Goal: Task Accomplishment & Management: Manage account settings

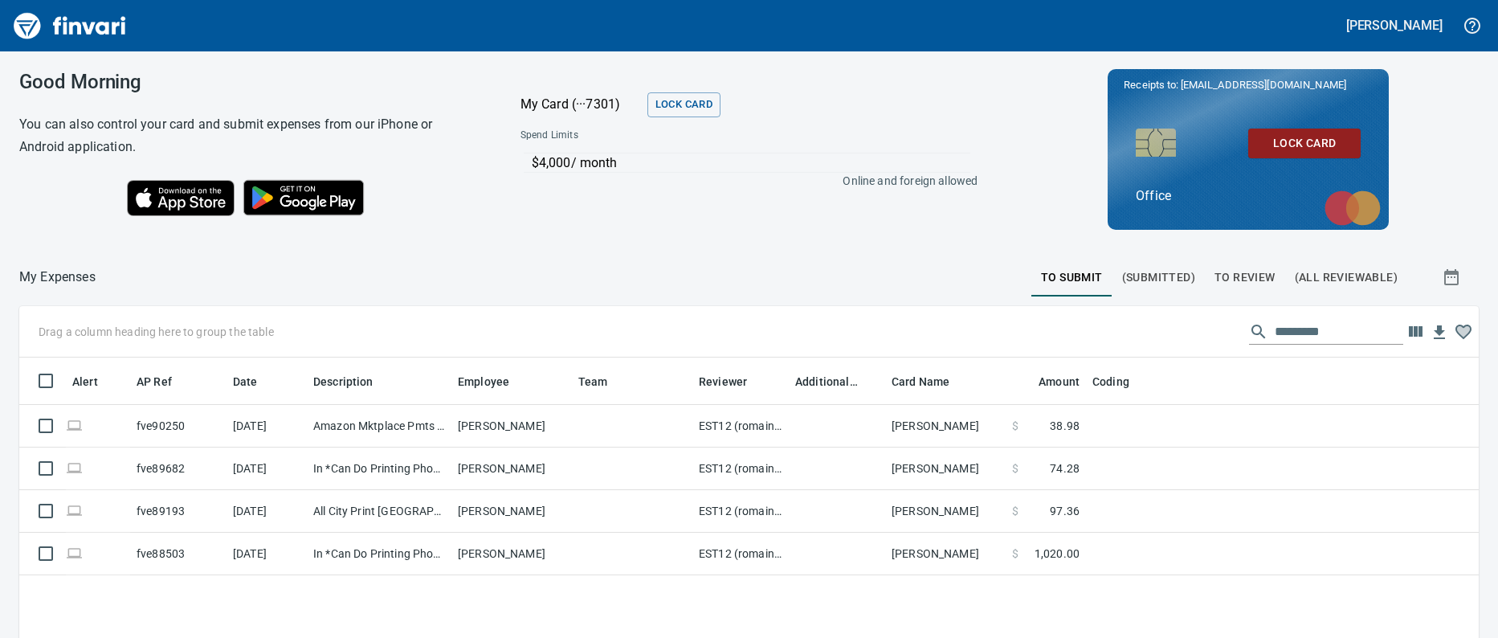
scroll to position [437, 1436]
click at [1215, 275] on span "To Review" at bounding box center [1245, 278] width 61 height 20
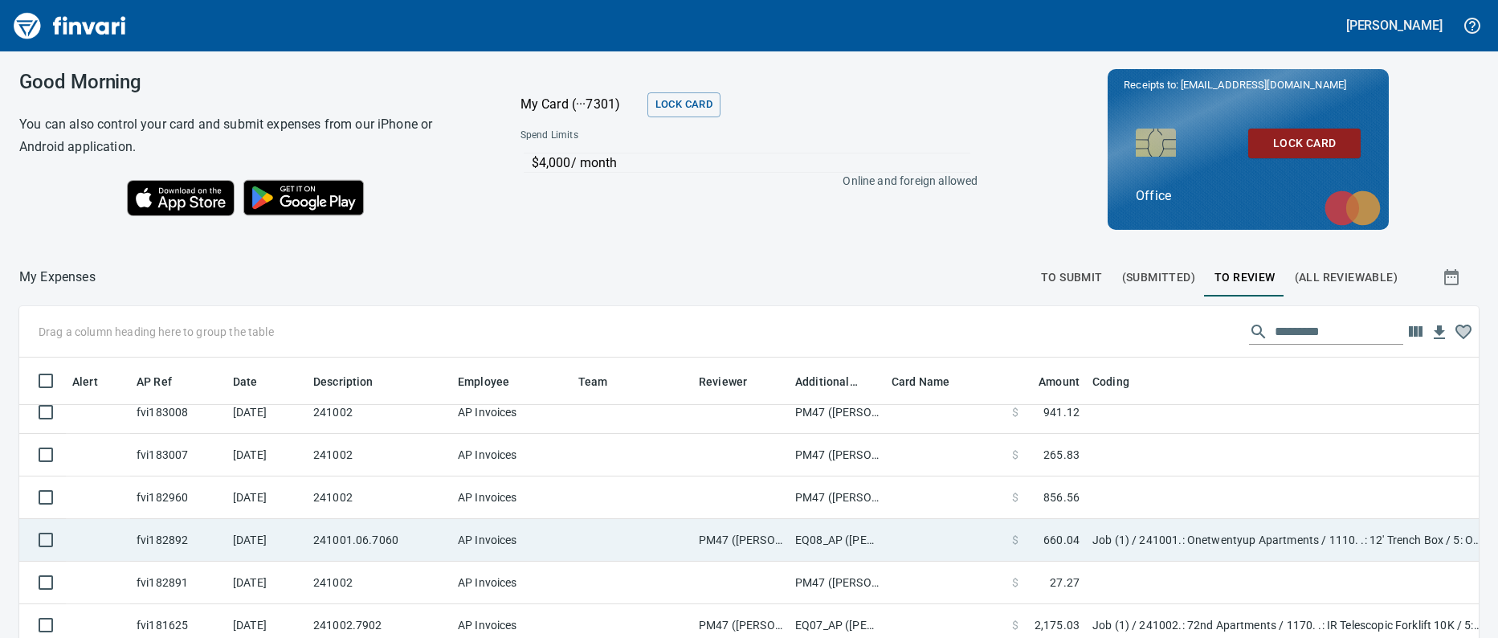
scroll to position [181, 0]
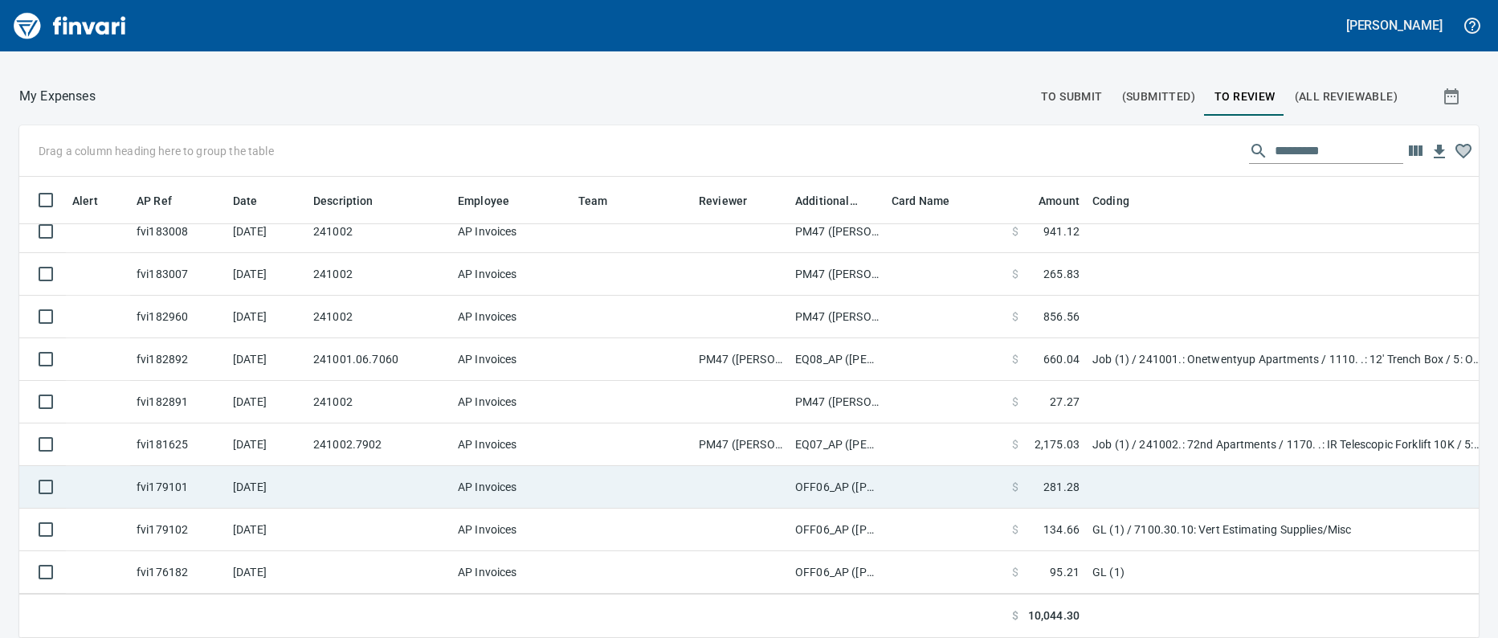
click at [625, 482] on td at bounding box center [632, 487] width 121 height 43
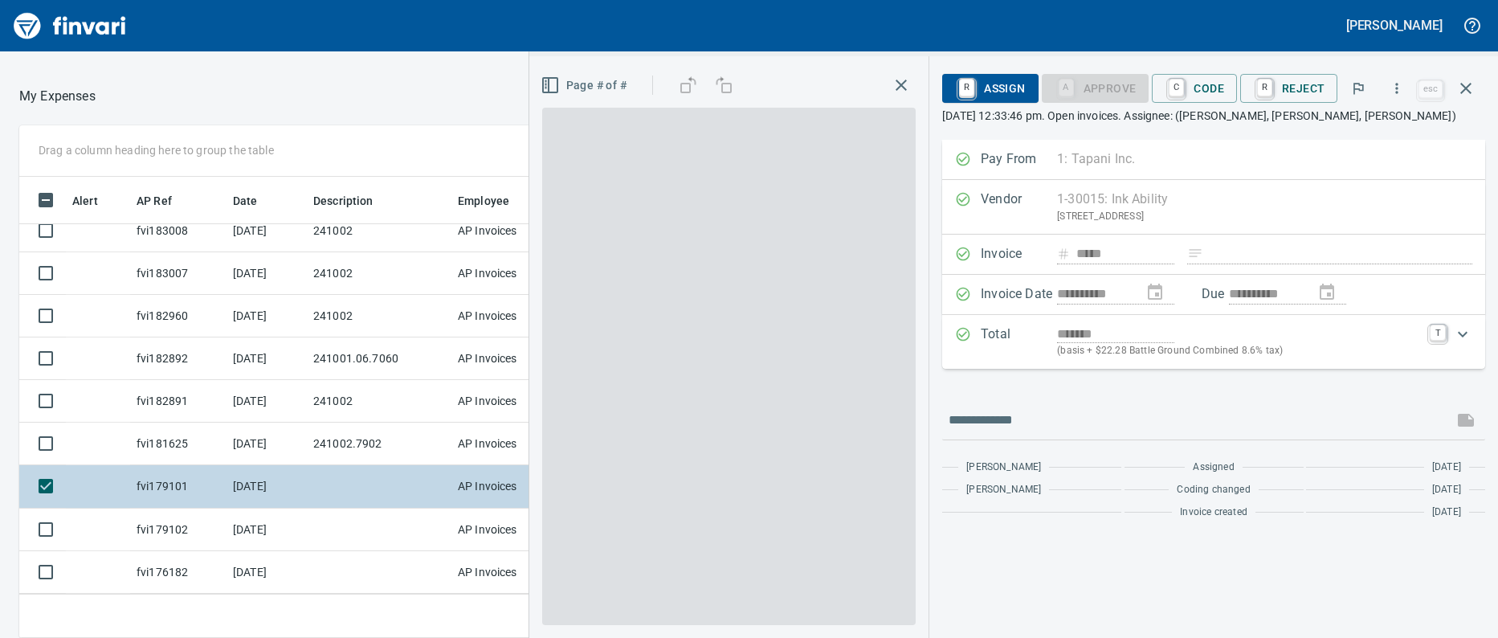
scroll to position [437, 1022]
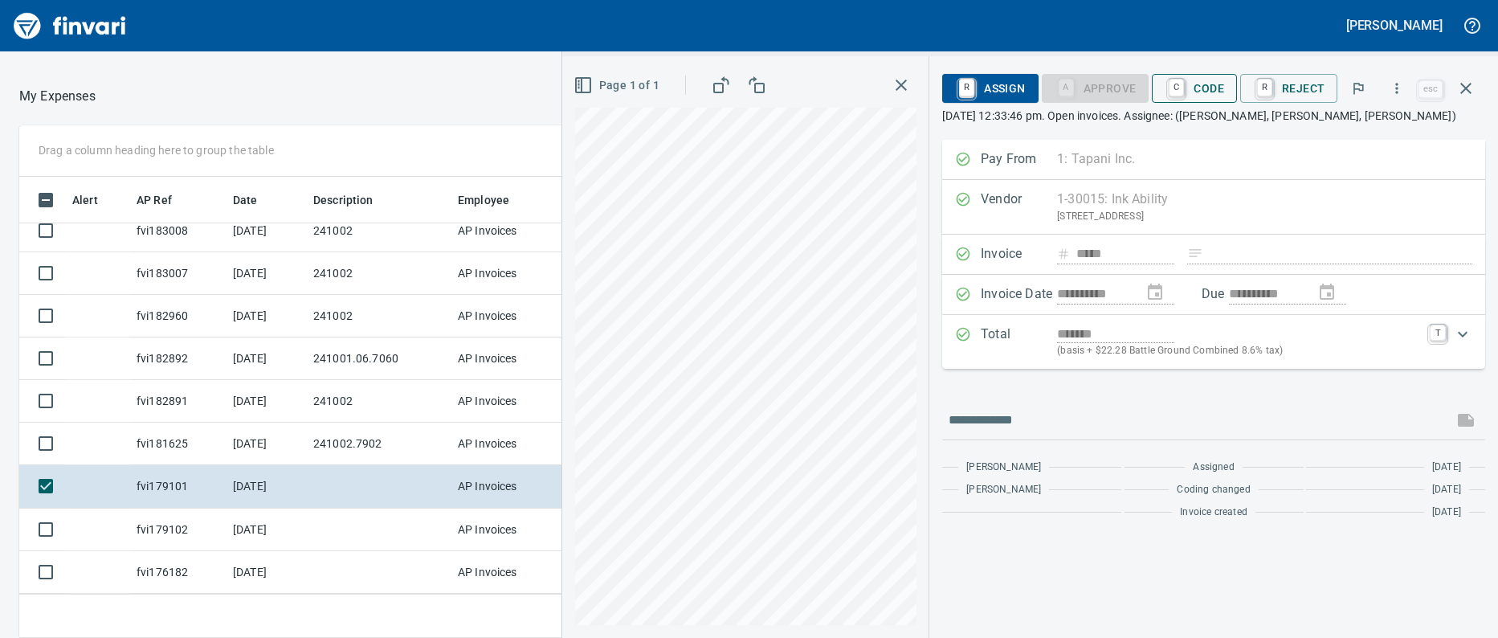
click at [1208, 100] on div "R Assign A Approve C Code R Reject" at bounding box center [1178, 88] width 472 height 35
click at [1208, 100] on span "C Code" at bounding box center [1194, 88] width 59 height 27
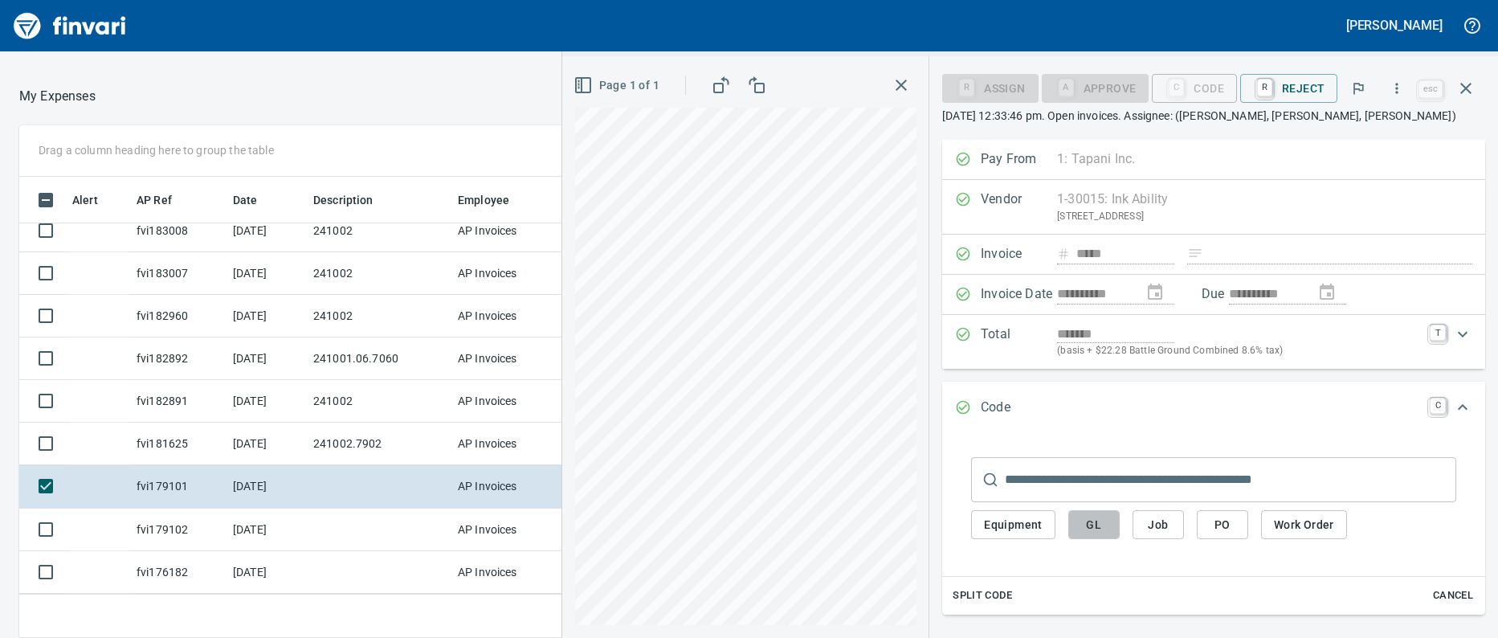
click at [1100, 513] on button "GL" at bounding box center [1094, 525] width 51 height 30
click at [1094, 530] on span "GL" at bounding box center [1094, 525] width 26 height 20
click at [1094, 484] on input "text" at bounding box center [1231, 479] width 452 height 45
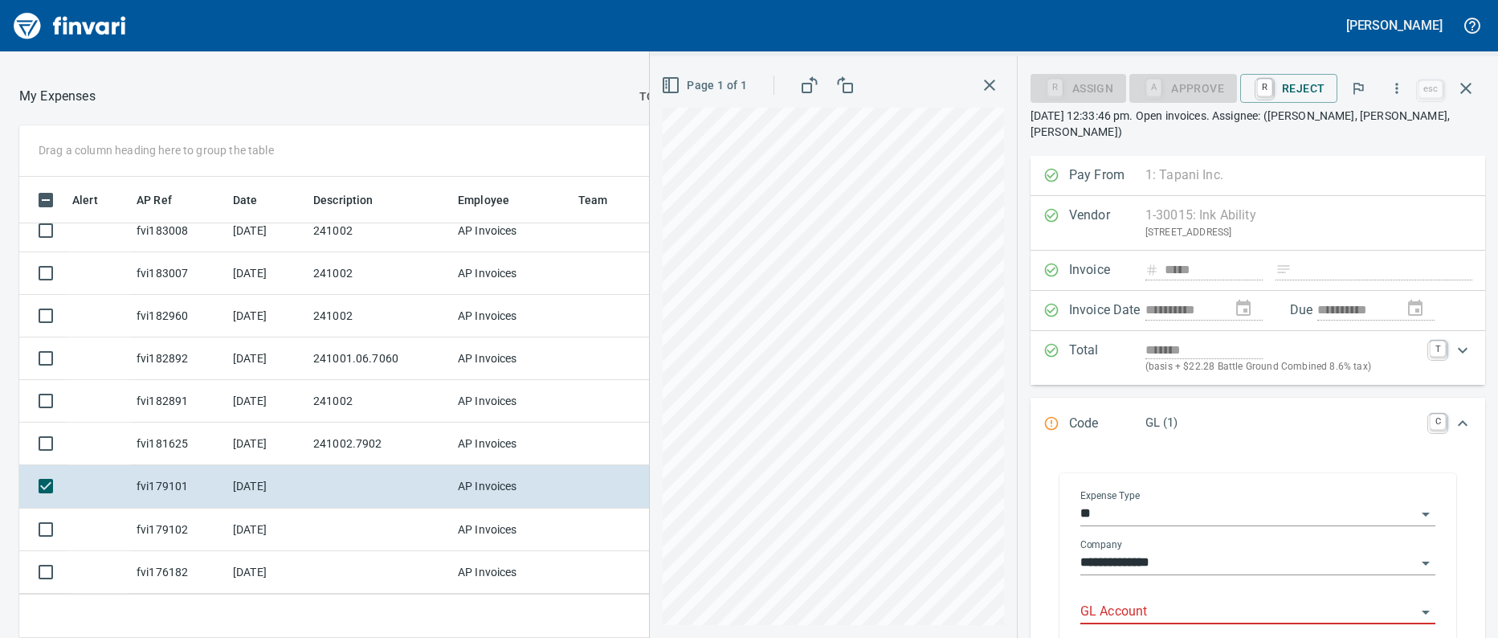
click at [1127, 601] on input "GL Account" at bounding box center [1249, 612] width 336 height 22
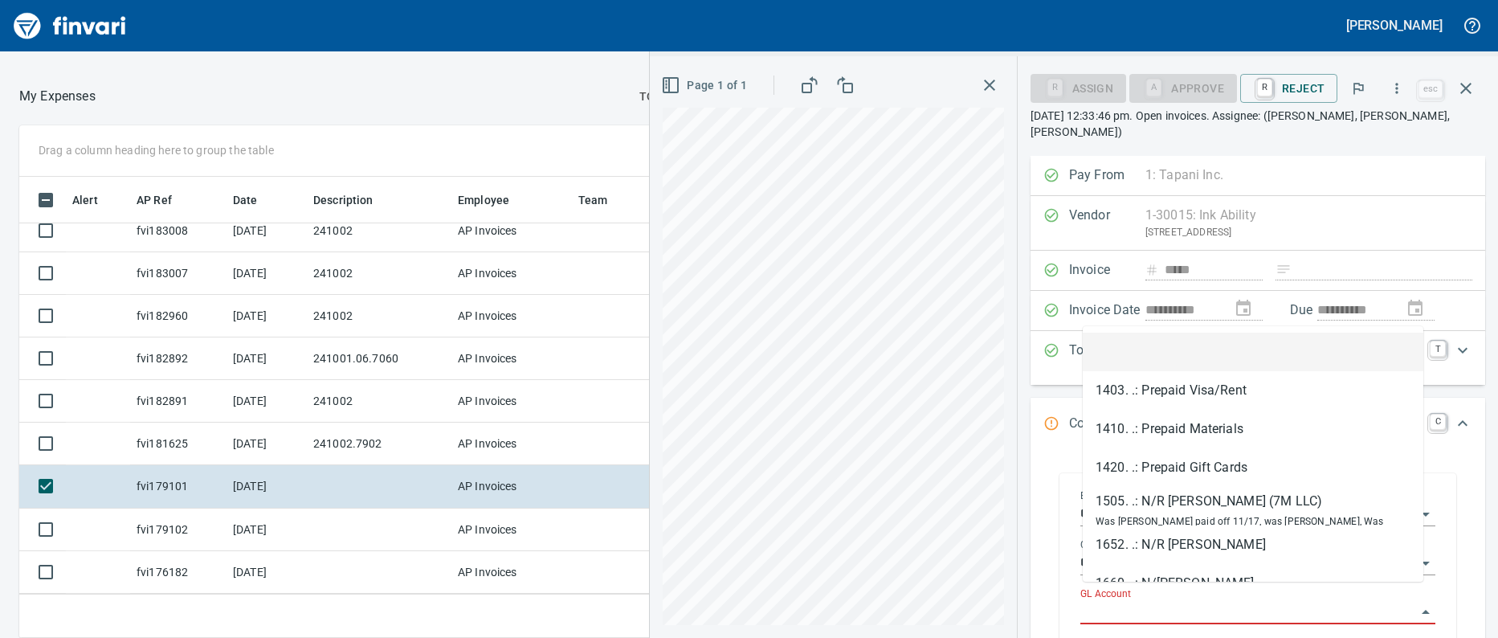
paste input "**********"
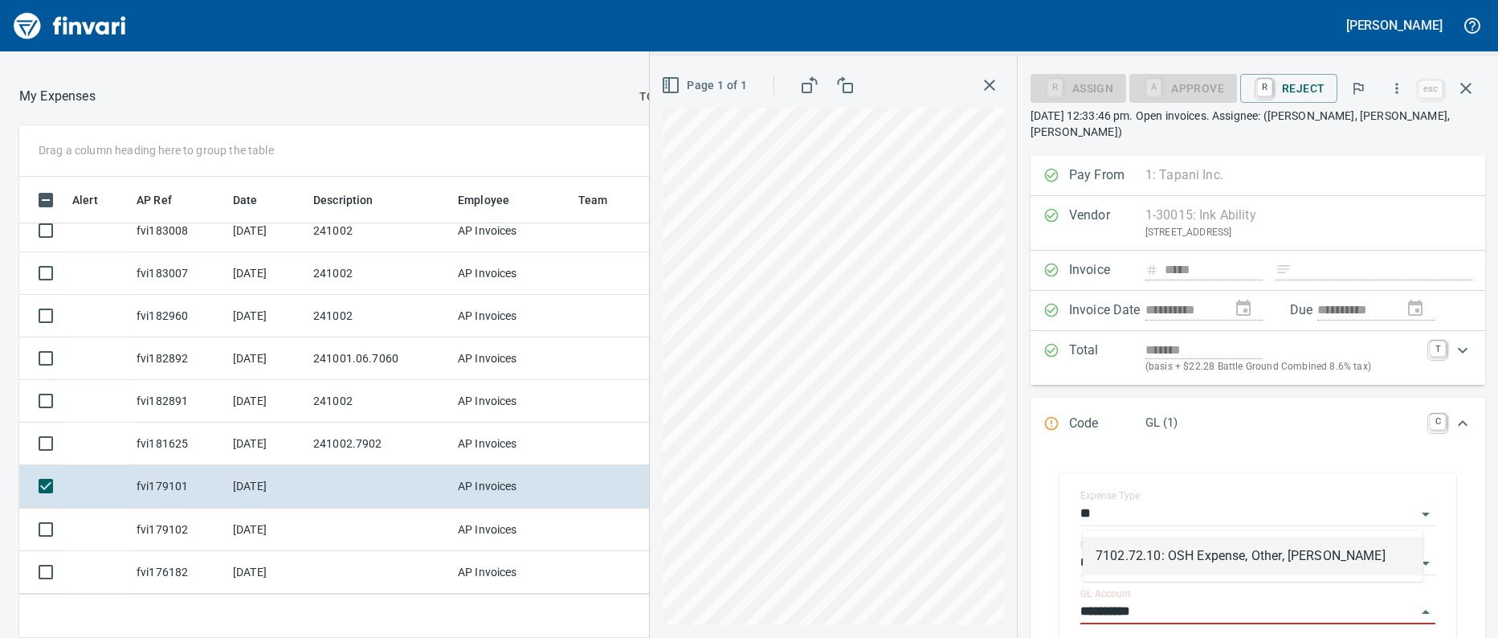
click at [1240, 563] on li "7102.72.10: OSH Expense, Other, [PERSON_NAME]" at bounding box center [1253, 556] width 341 height 39
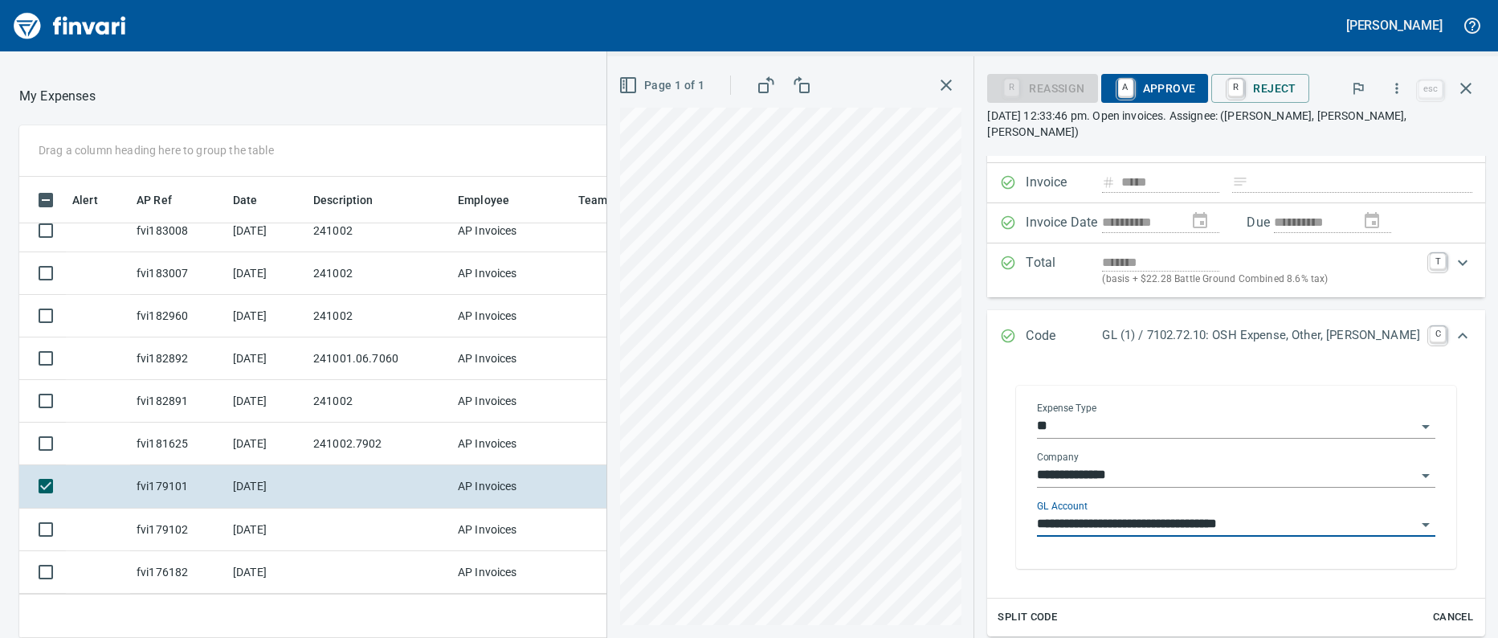
scroll to position [86, 0]
type input "**********"
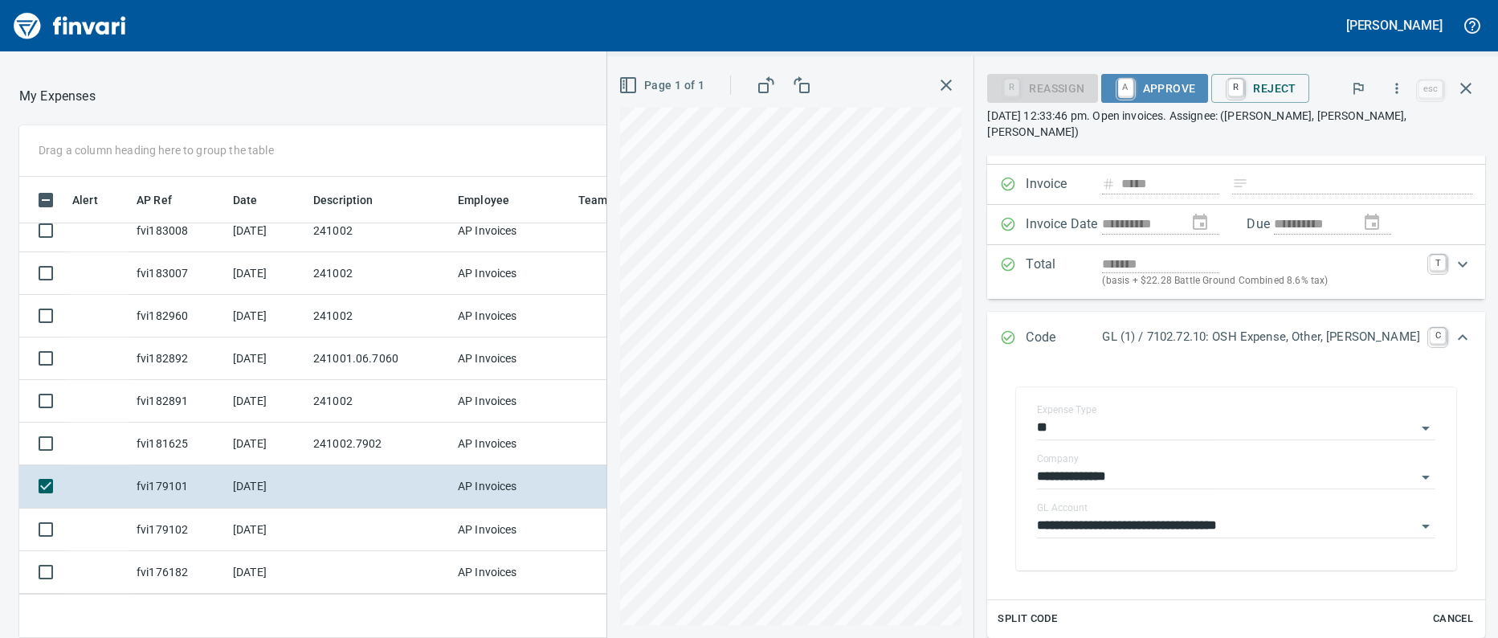
click at [1196, 84] on span "A Approve" at bounding box center [1155, 88] width 82 height 27
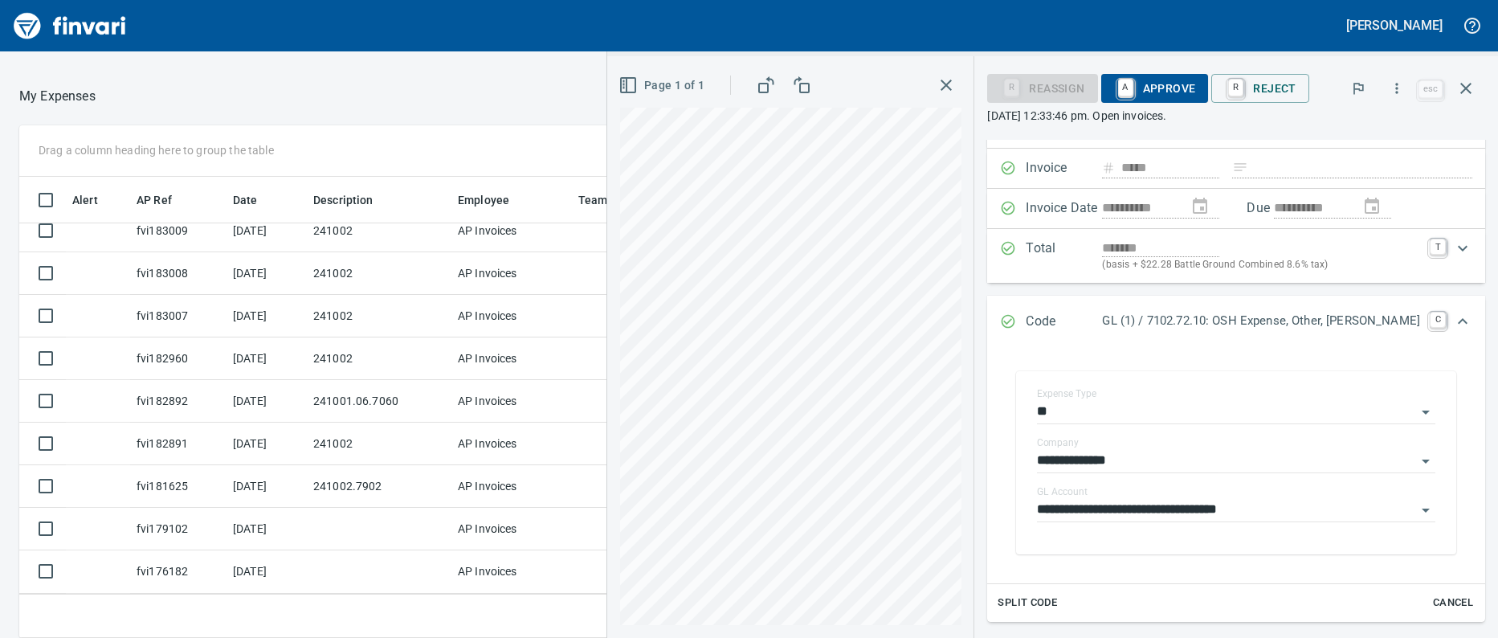
scroll to position [238, 0]
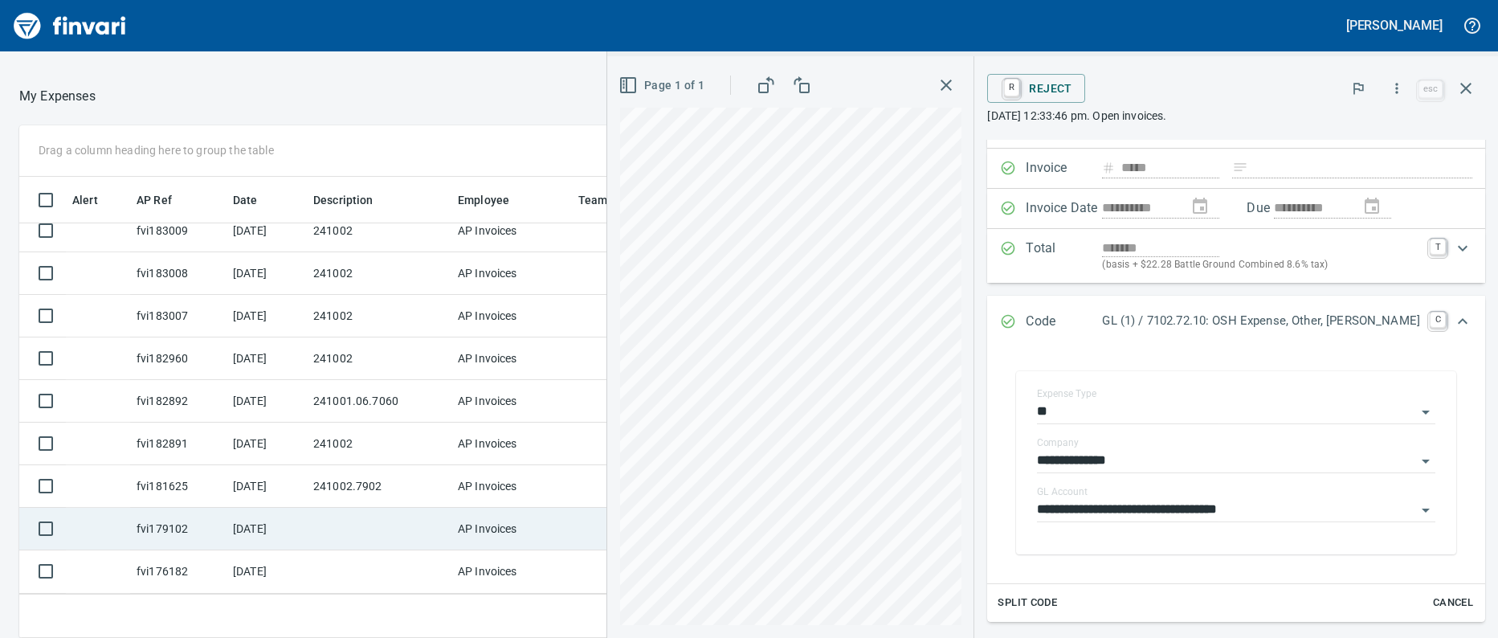
click at [345, 508] on td at bounding box center [379, 529] width 145 height 43
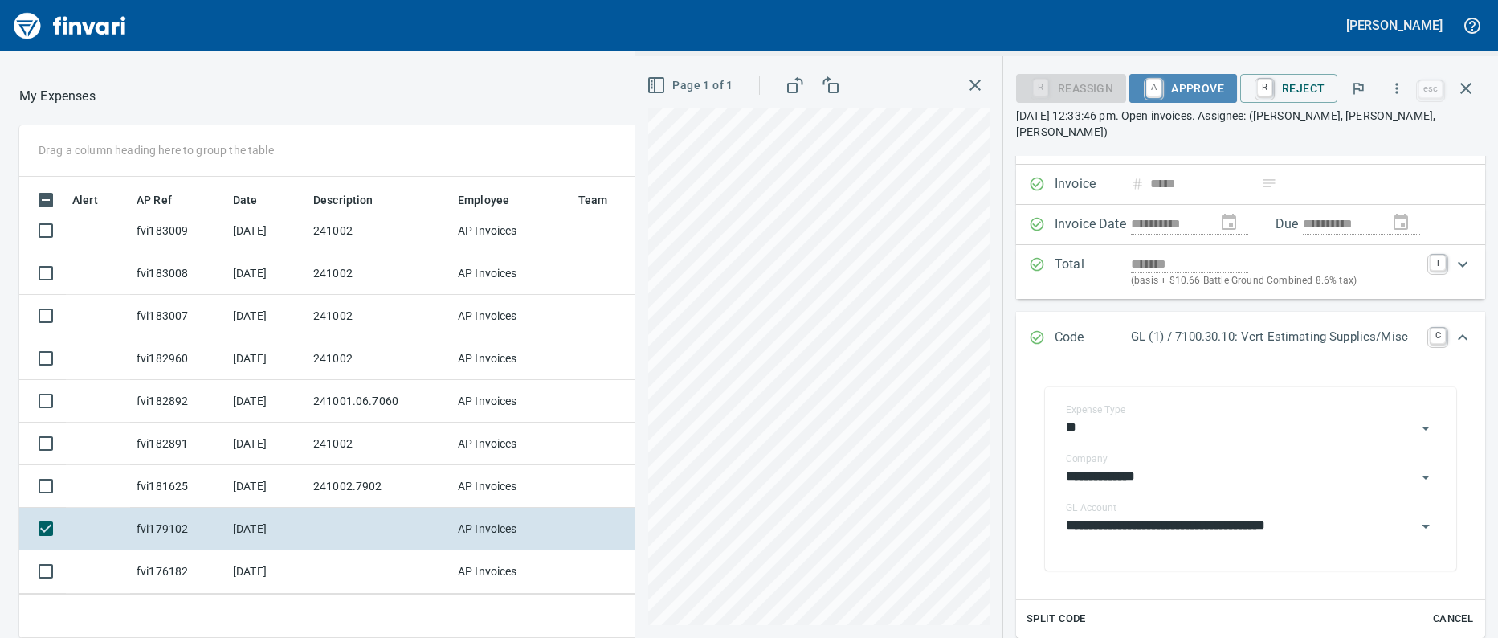
click at [1188, 95] on span "A Approve" at bounding box center [1184, 88] width 82 height 27
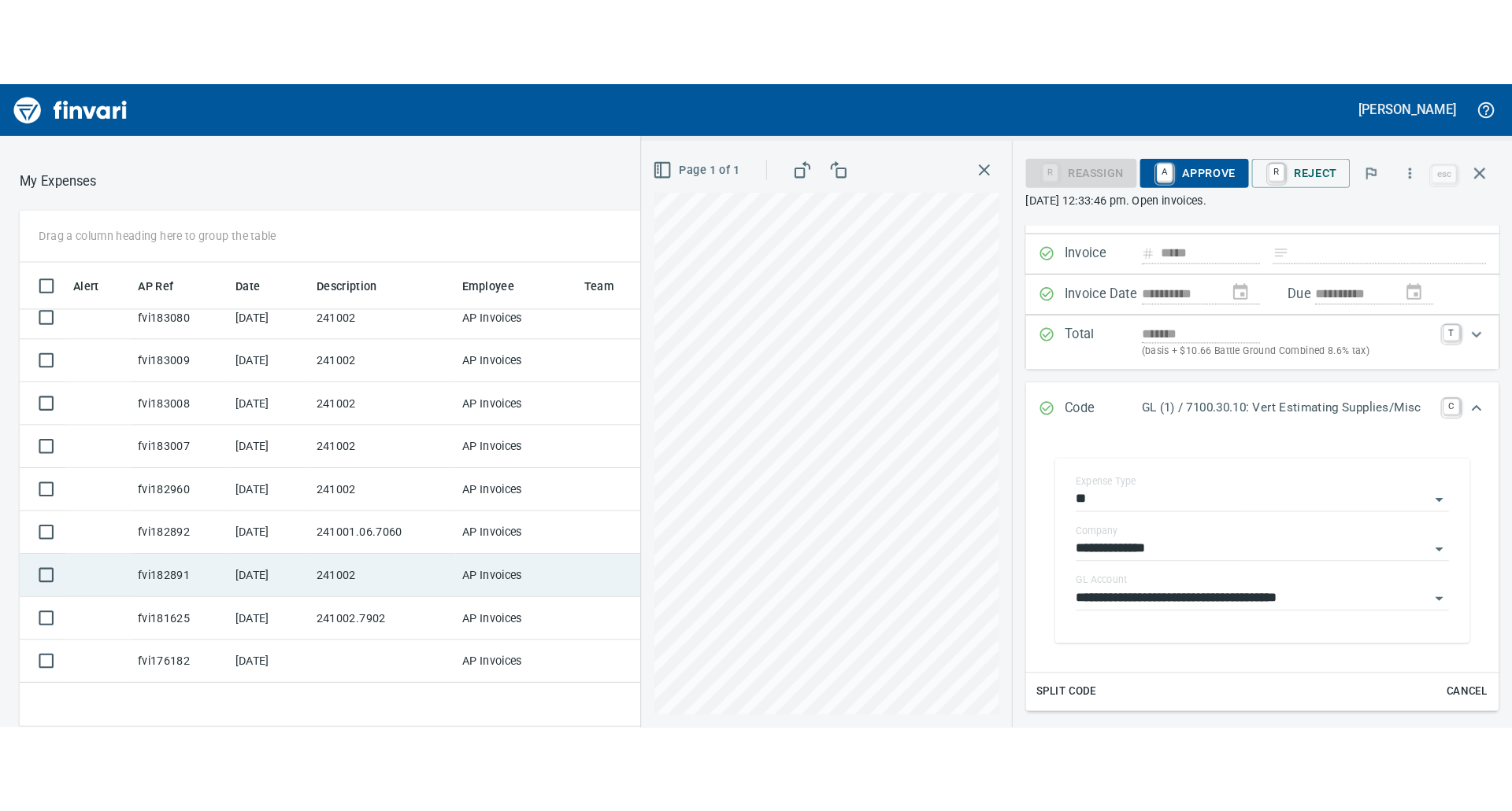
scroll to position [191, 0]
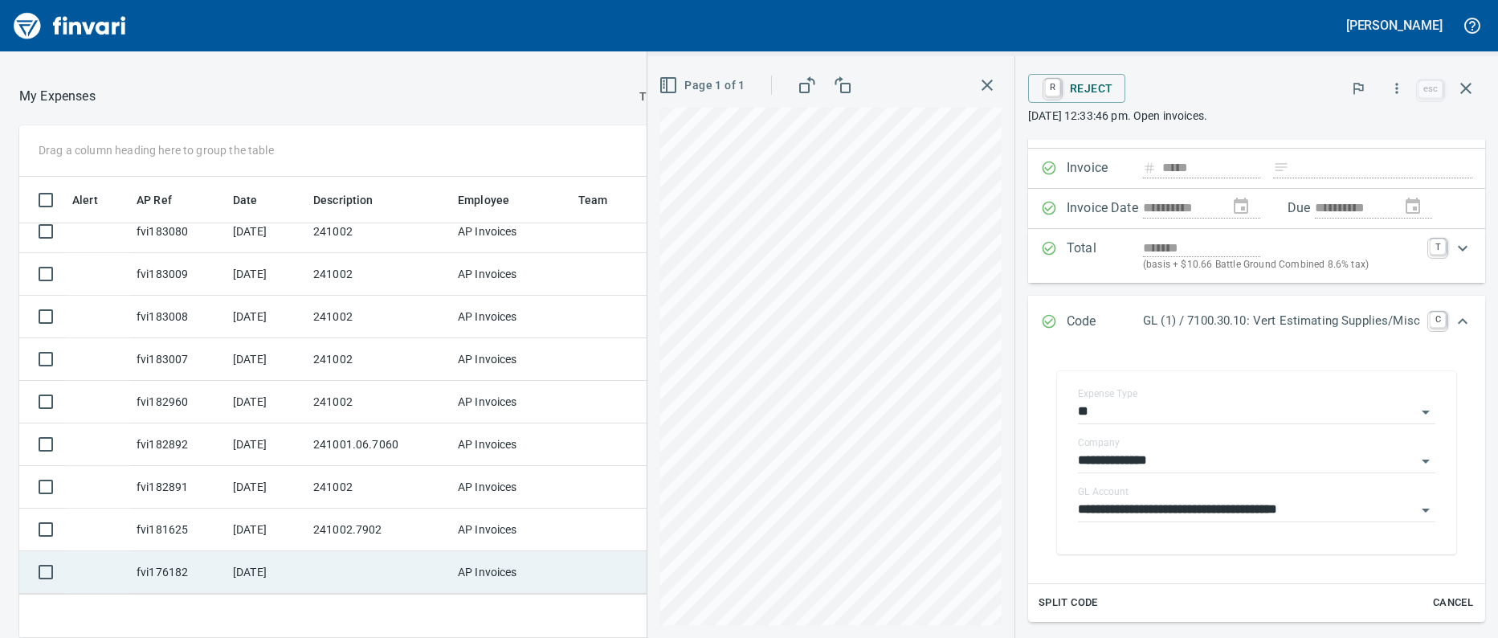
click at [346, 566] on td at bounding box center [379, 572] width 145 height 43
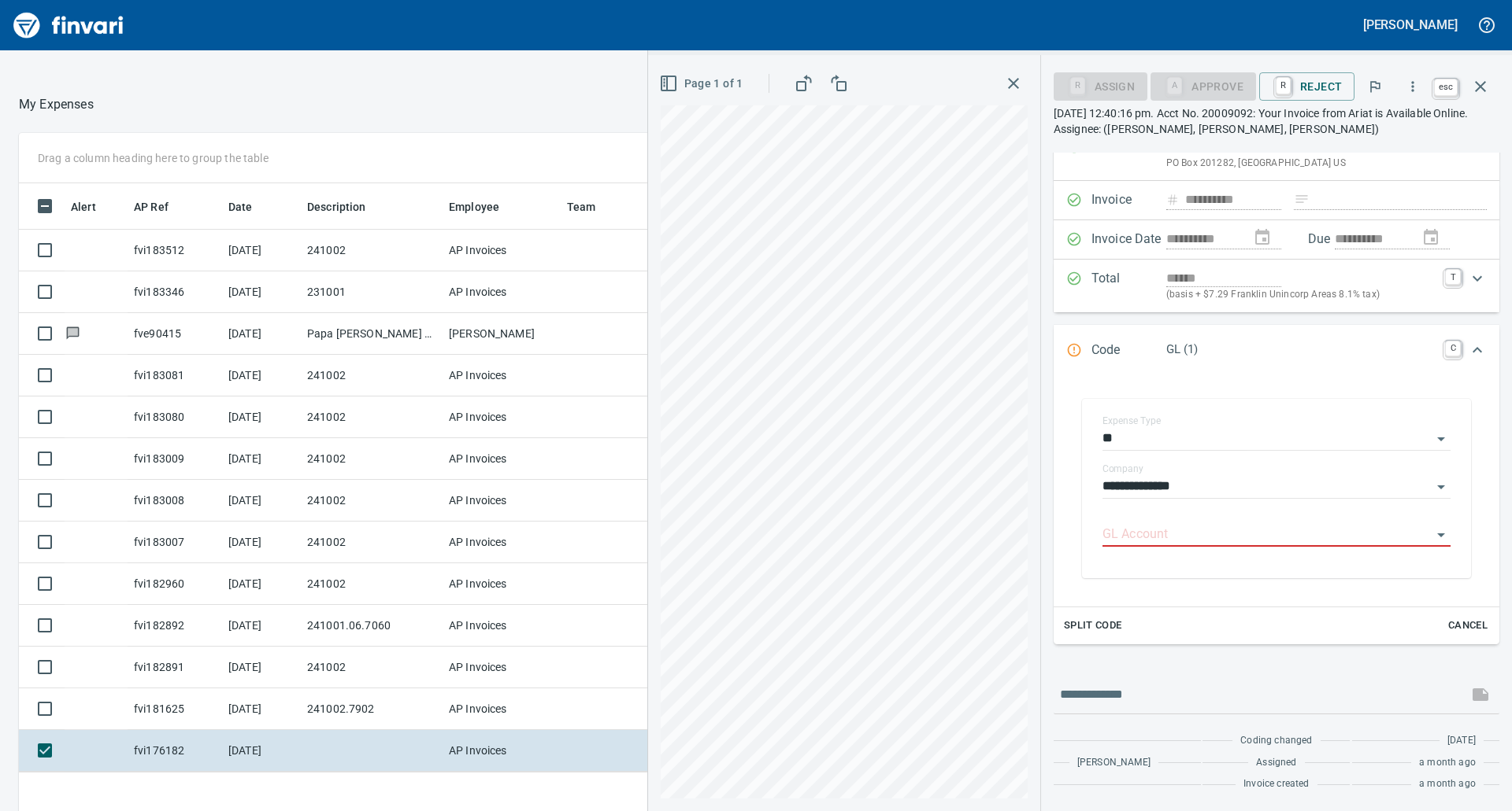
scroll to position [615, 1045]
click at [1468, 82] on icon "button" at bounding box center [1480, 86] width 11 height 11
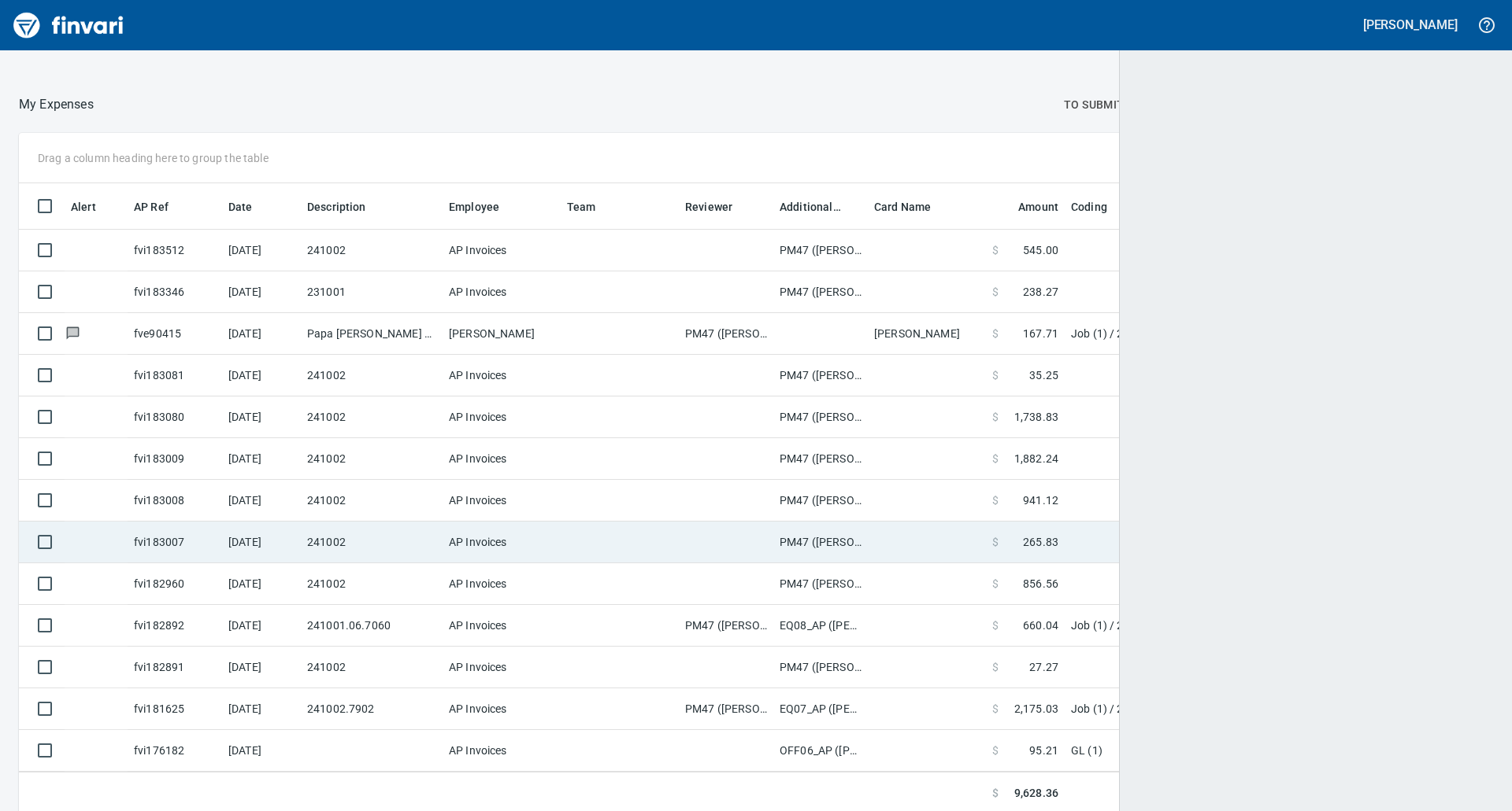
scroll to position [615, 1439]
